Goal: Find specific page/section: Find specific page/section

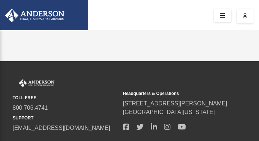
click at [225, 22] on link at bounding box center [222, 15] width 18 height 13
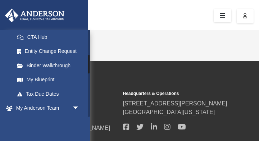
scroll to position [115, 0]
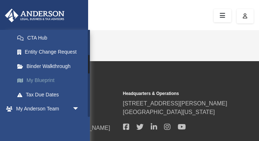
click at [43, 82] on link "My Blueprint" at bounding box center [50, 80] width 80 height 14
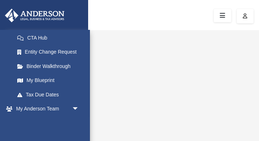
click at [222, 17] on icon at bounding box center [222, 15] width 10 height 11
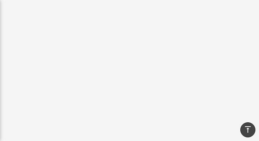
scroll to position [124, 0]
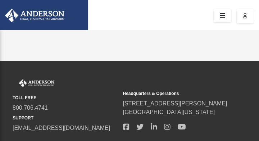
click at [225, 18] on icon at bounding box center [222, 15] width 10 height 11
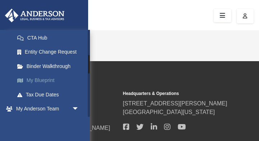
click at [43, 80] on link "My Blueprint" at bounding box center [50, 80] width 80 height 14
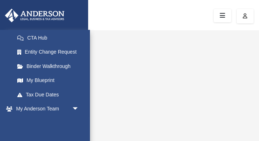
click at [204, 15] on div at bounding box center [129, 15] width 259 height 30
click at [223, 15] on icon at bounding box center [222, 15] width 10 height 11
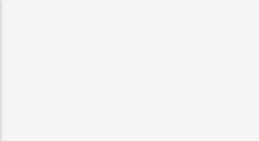
scroll to position [98, 0]
